Goal: Task Accomplishment & Management: Manage account settings

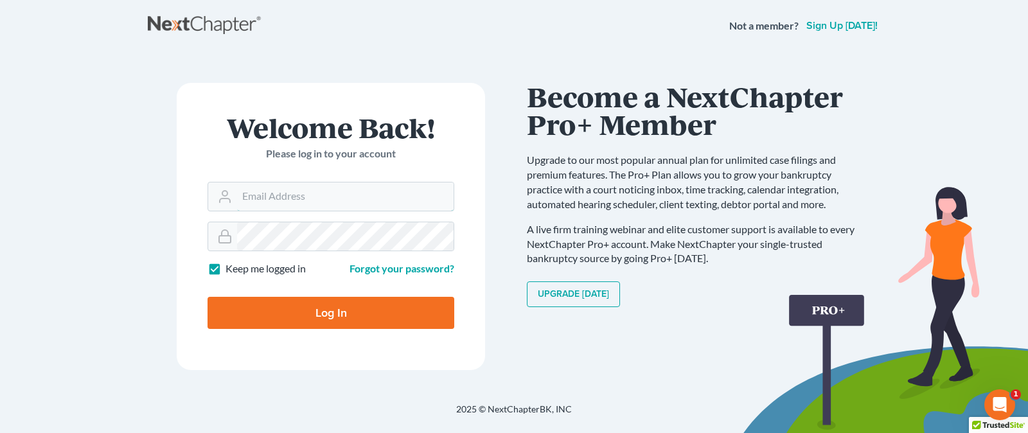
type input "[EMAIL_ADDRESS][DOMAIN_NAME]"
click at [353, 334] on form "Welcome Back! Please log in to your account Email Address [EMAIL_ADDRESS][DOMAI…" at bounding box center [331, 226] width 308 height 287
click at [355, 320] on input "Log In" at bounding box center [330, 313] width 247 height 32
type input "Thinking..."
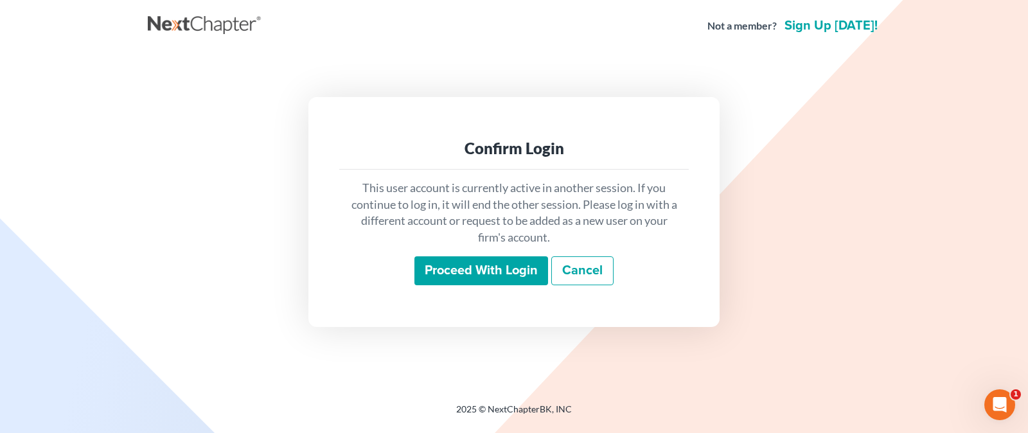
click at [496, 266] on input "Proceed with login" at bounding box center [481, 271] width 134 height 30
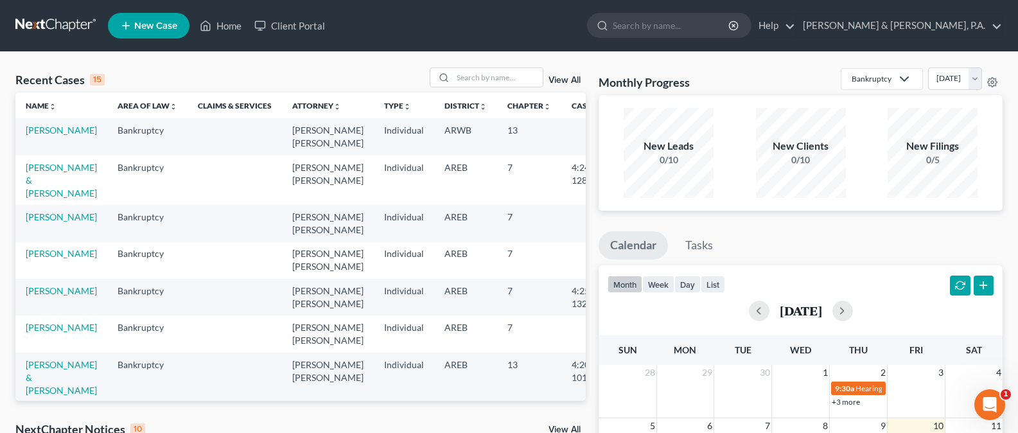
click at [566, 426] on link "View All" at bounding box center [564, 429] width 32 height 9
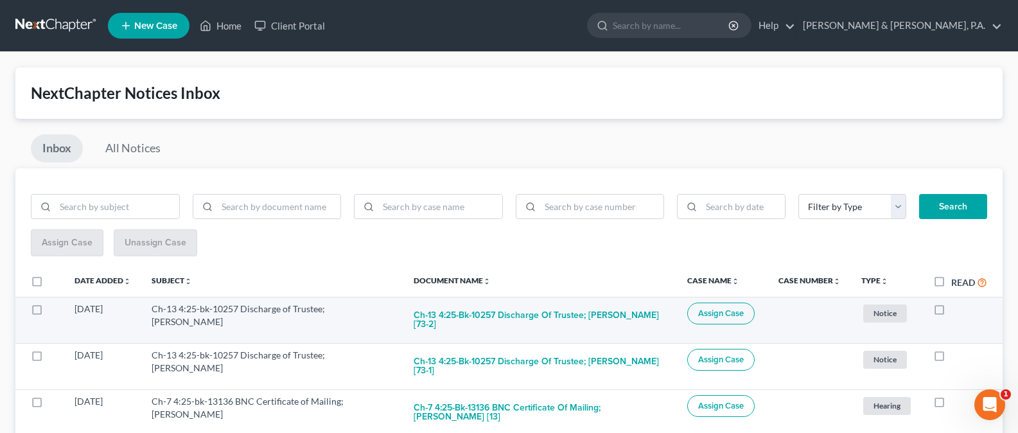
click at [951, 312] on label at bounding box center [951, 312] width 0 height 0
click at [956, 310] on input "checkbox" at bounding box center [960, 306] width 8 height 8
checkbox input "true"
click at [951, 312] on label at bounding box center [951, 312] width 0 height 0
click at [956, 311] on input "checkbox" at bounding box center [960, 306] width 8 height 8
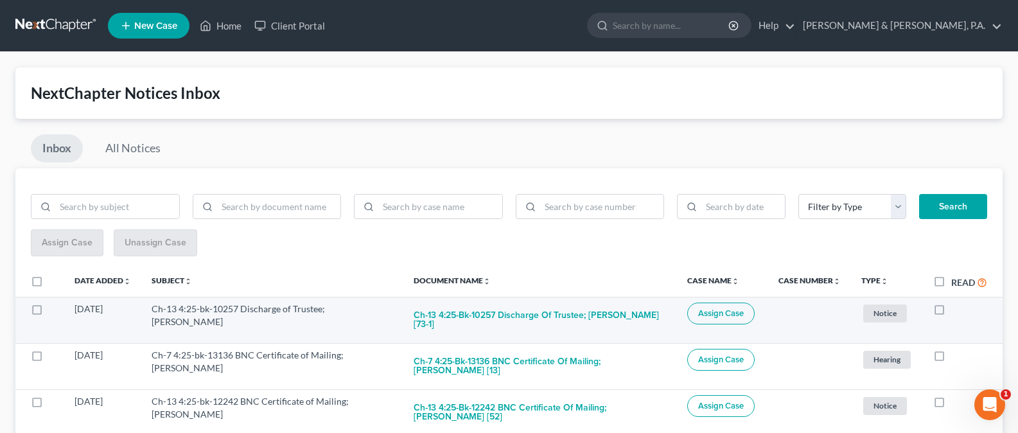
checkbox input "true"
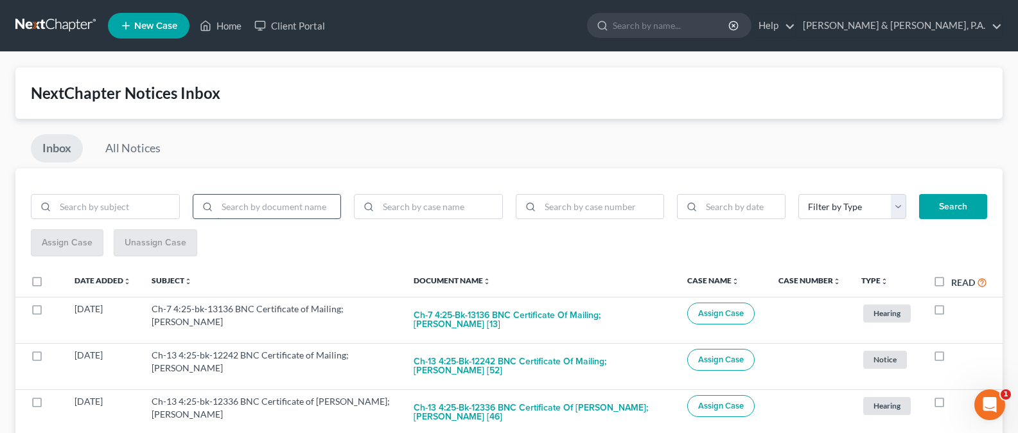
click at [237, 213] on input "search" at bounding box center [279, 207] width 124 height 24
type input "bnc"
click at [956, 198] on button "Search" at bounding box center [953, 207] width 68 height 26
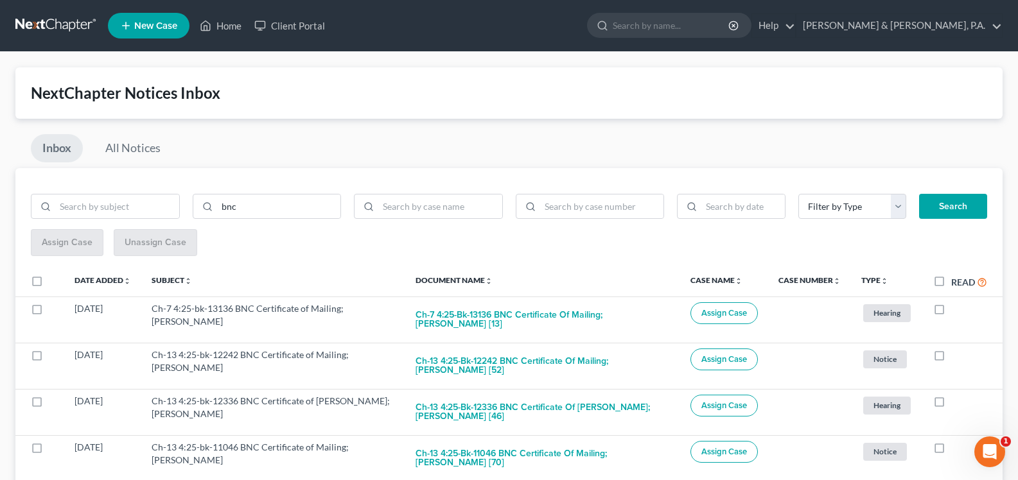
click at [951, 281] on label "Read" at bounding box center [969, 282] width 36 height 15
click at [956, 281] on input "Read" at bounding box center [960, 279] width 8 height 8
checkbox input "true"
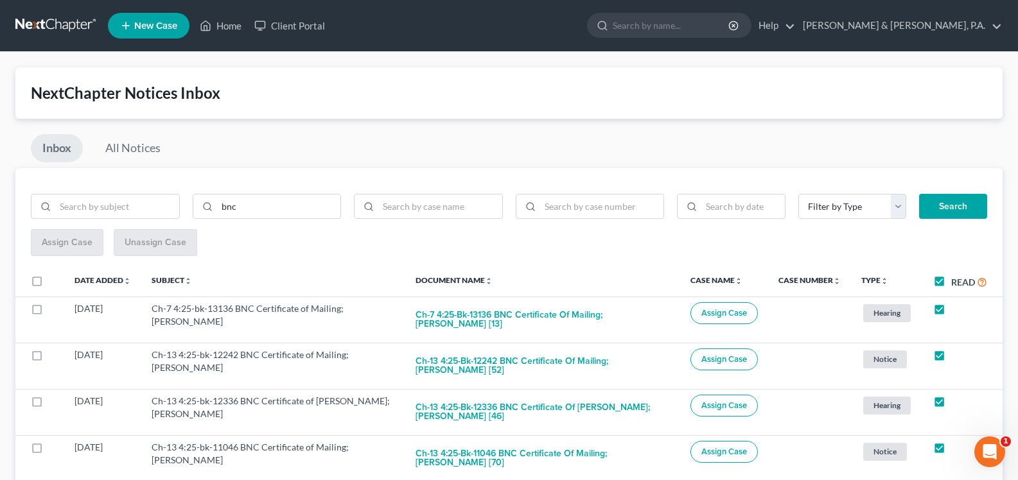
checkbox input "true"
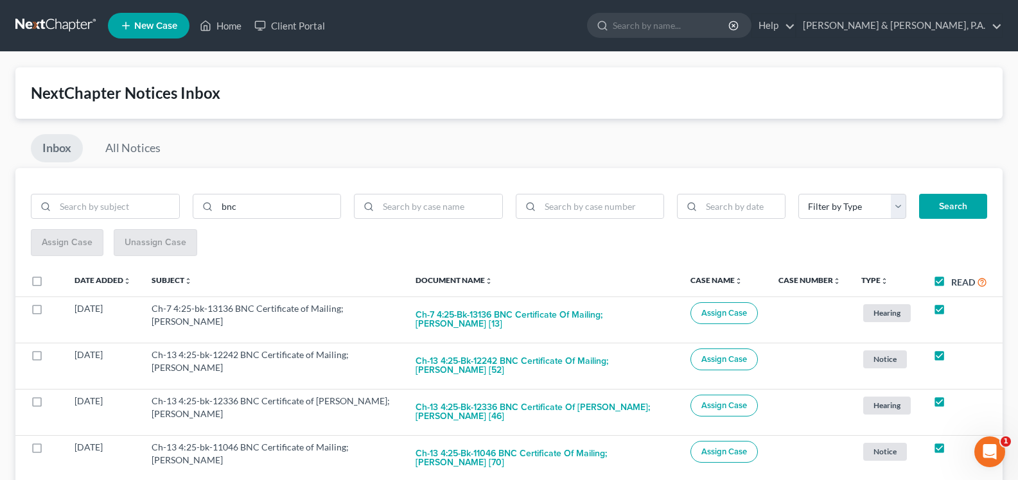
checkbox input "true"
